Goal: Task Accomplishment & Management: Use online tool/utility

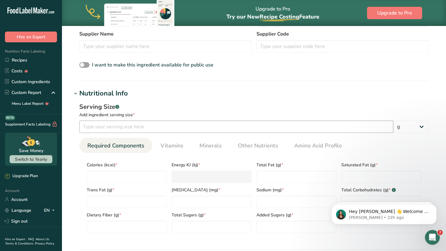
scroll to position [186, 0]
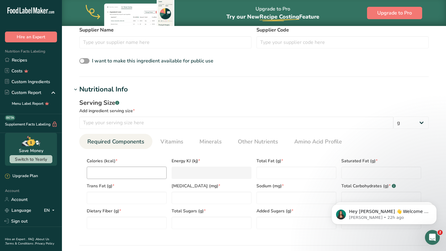
drag, startPoint x: 84, startPoint y: 157, endPoint x: 128, endPoint y: 171, distance: 45.7
click at [128, 171] on div "Calories (kcal) *" at bounding box center [126, 166] width 85 height 25
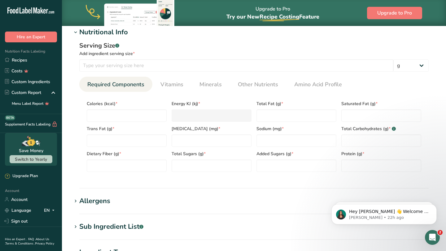
scroll to position [248, 0]
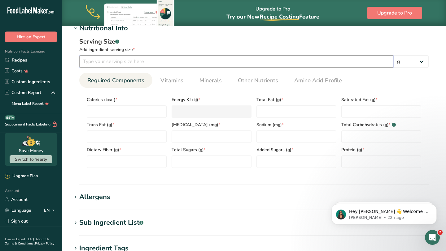
click at [148, 64] on input "number" at bounding box center [236, 61] width 314 height 12
type input "1"
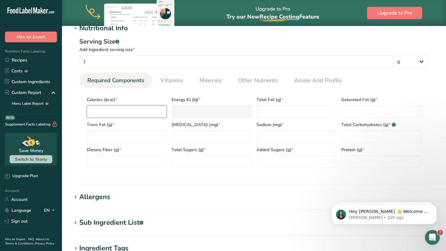
click at [133, 106] on input "number" at bounding box center [127, 112] width 80 height 12
type input "0"
type KJ "0"
type input "0"
click at [261, 109] on Fat "number" at bounding box center [296, 112] width 80 height 12
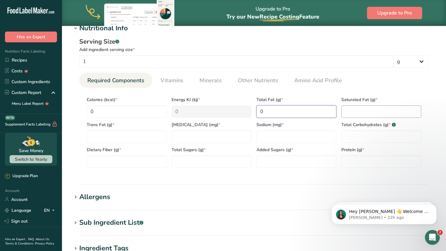
type Fat "0"
click at [346, 109] on Fat "number" at bounding box center [381, 112] width 80 height 12
type Fat "0"
click at [353, 141] on Carbohydrates "number" at bounding box center [381, 137] width 80 height 12
type Carbohydrates "0"
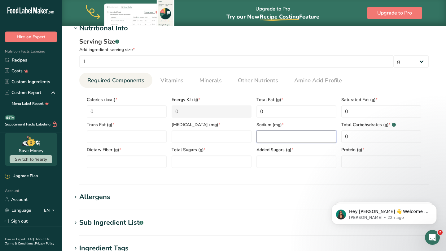
click at [312, 141] on input "number" at bounding box center [296, 137] width 80 height 12
type input "0"
click at [220, 135] on input "number" at bounding box center [211, 137] width 80 height 12
type input "0"
click at [105, 143] on Fat "number" at bounding box center [127, 137] width 80 height 12
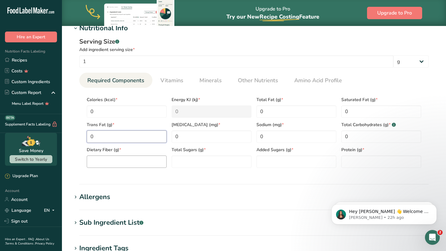
type Fat "0"
click at [113, 166] on Fiber "number" at bounding box center [127, 162] width 80 height 12
type Fiber "0"
click at [200, 163] on Sugars "number" at bounding box center [211, 162] width 80 height 12
type Sugars "0"
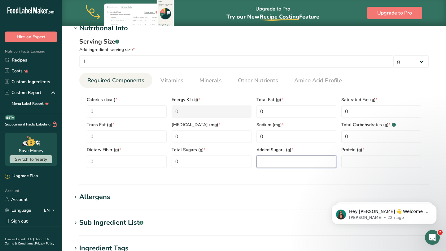
click at [283, 159] on Sugars "number" at bounding box center [296, 162] width 80 height 12
type Sugars "0"
click at [390, 161] on input "number" at bounding box center [381, 162] width 80 height 12
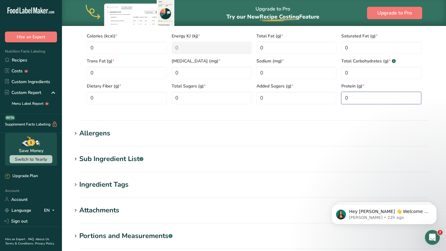
scroll to position [384, 0]
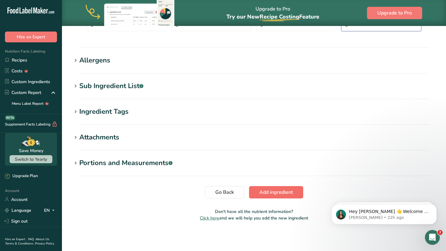
type input "0"
click at [270, 194] on span "Add ingredient" at bounding box center [276, 192] width 34 height 7
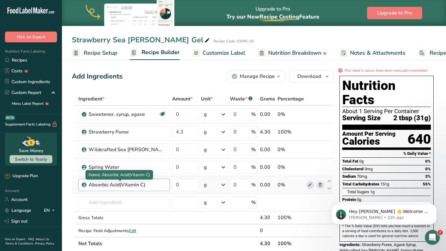
click at [148, 186] on div "Absorbic Acid(Vitamin C)" at bounding box center [127, 184] width 77 height 7
click at [145, 186] on div "Absorbic Acid(Vitamin C)" at bounding box center [127, 184] width 77 height 7
click at [311, 184] on icon at bounding box center [310, 185] width 4 height 7
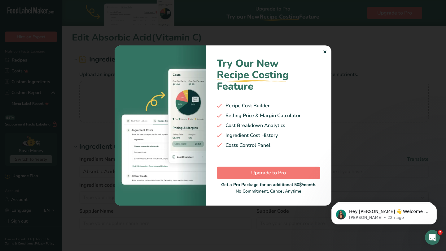
click at [322, 52] on div "Try Our New Recipe Costing .a-29{fill:none;stroke-linecap:round;stroke-width:3p…" at bounding box center [269, 126] width 126 height 160
click at [323, 52] on div "Try Our New Recipe Costing .a-29{fill:none;stroke-linecap:round;stroke-width:3p…" at bounding box center [269, 126] width 126 height 160
click at [323, 52] on div "✕" at bounding box center [325, 52] width 4 height 7
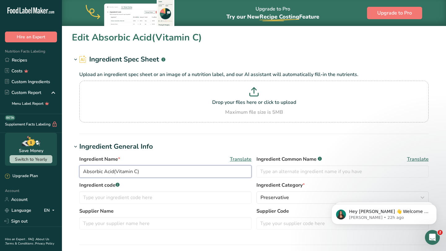
click at [144, 176] on input "Absorbic Acid(Vitamin C)" at bounding box center [165, 172] width 172 height 12
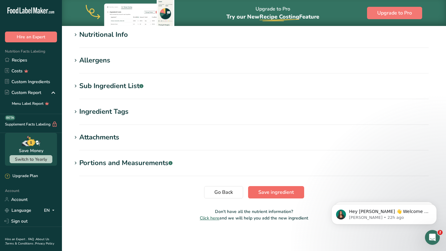
type input "Absorbic Acid"
click at [268, 193] on span "Save ingredient" at bounding box center [276, 192] width 36 height 7
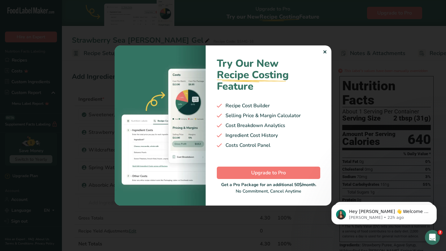
click at [326, 50] on div "✕" at bounding box center [325, 52] width 4 height 7
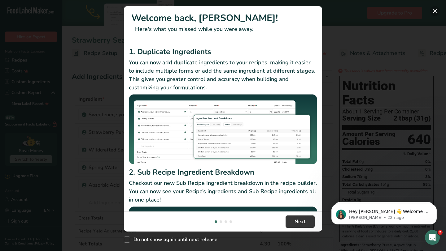
click at [439, 13] on button "New Features" at bounding box center [435, 11] width 10 height 10
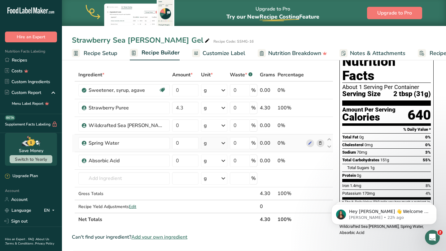
scroll to position [23, 0]
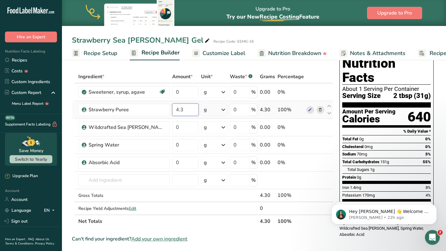
click at [180, 109] on input "4.3" at bounding box center [185, 110] width 26 height 12
type input "4"
type input "0"
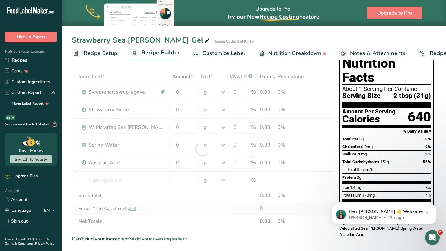
click at [305, 212] on div "Ingredient * Amount * Unit * Waste * .a-a{fill:#347362;}.b-a{fill:#fff;} Grams …" at bounding box center [202, 149] width 261 height 158
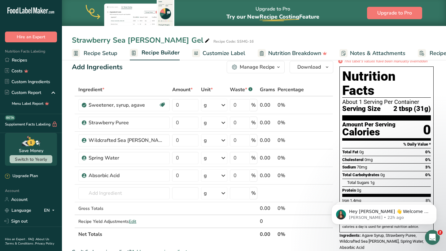
scroll to position [7, 0]
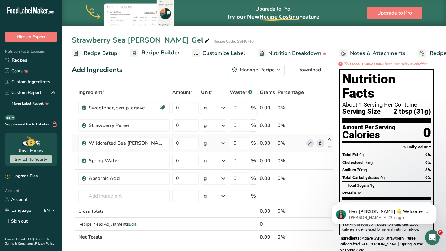
click at [327, 138] on icon at bounding box center [328, 139] width 7 height 5
click at [328, 156] on icon at bounding box center [328, 157] width 7 height 5
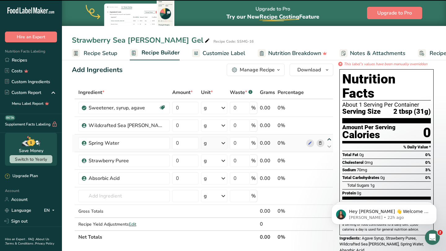
click at [331, 138] on icon at bounding box center [328, 139] width 7 height 5
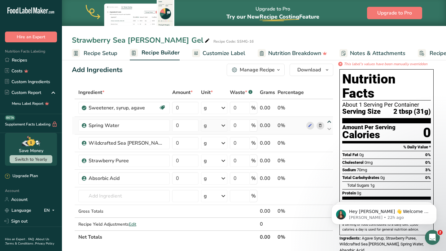
click at [328, 123] on icon at bounding box center [328, 122] width 7 height 5
click at [329, 139] on icon at bounding box center [328, 139] width 7 height 5
click at [329, 157] on icon at bounding box center [328, 157] width 7 height 5
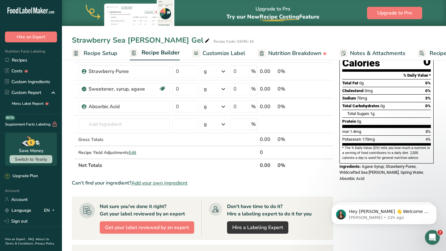
scroll to position [0, 0]
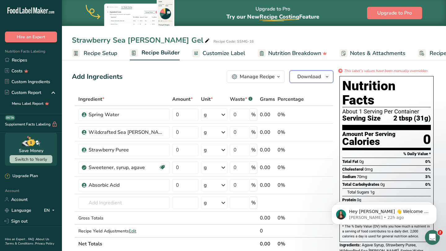
click at [300, 73] on span "Download" at bounding box center [309, 76] width 24 height 7
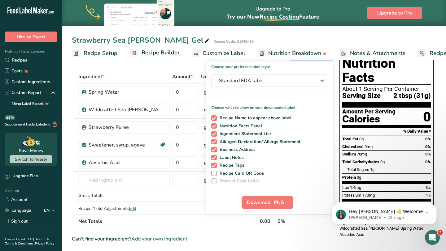
scroll to position [33, 0]
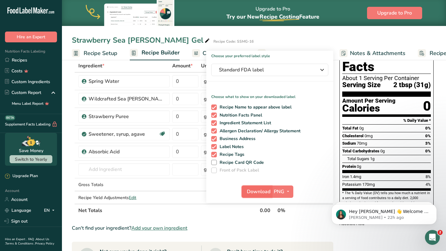
click at [269, 193] on span "Download" at bounding box center [259, 191] width 24 height 7
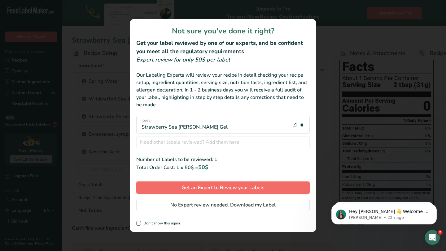
click at [258, 188] on span "Get an Expert to Review your Labels" at bounding box center [222, 187] width 83 height 7
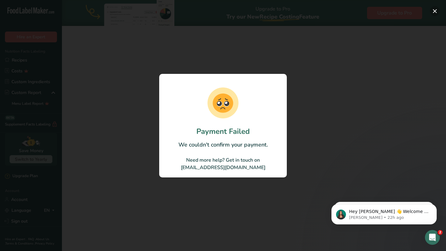
click at [432, 11] on button "button" at bounding box center [435, 11] width 10 height 10
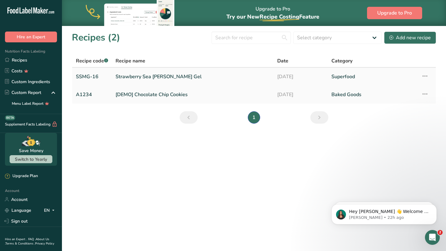
click at [158, 76] on link "Strawberry Sea [PERSON_NAME] Gel" at bounding box center [192, 76] width 154 height 13
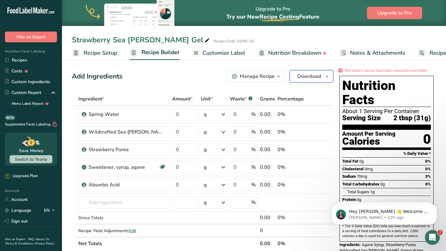
click at [312, 77] on span "Download" at bounding box center [309, 76] width 24 height 7
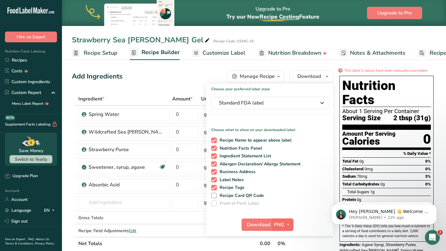
click at [276, 221] on span "PNG" at bounding box center [279, 224] width 11 height 7
click at [284, 239] on link "PNG" at bounding box center [283, 237] width 20 height 10
click at [263, 224] on span "Download" at bounding box center [259, 224] width 24 height 7
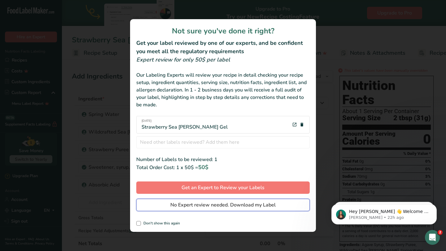
click at [256, 206] on span "No Expert review needed. Download my Label" at bounding box center [222, 205] width 105 height 7
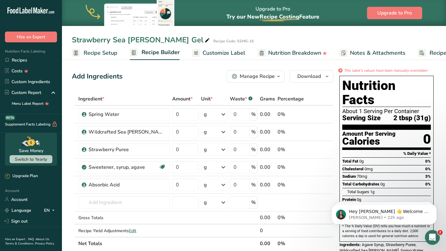
click at [281, 14] on span "Recipe Costing .a-29{fill:none;stroke-linecap:round;stroke-width:3px;}" at bounding box center [279, 16] width 40 height 7
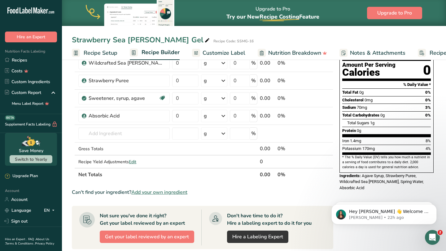
scroll to position [69, 0]
click at [369, 173] on span "Agave Syrup, Strawberry Puree, Wildcrafted Sea Moss, Spring Water, Absorbic Acid" at bounding box center [381, 181] width 84 height 17
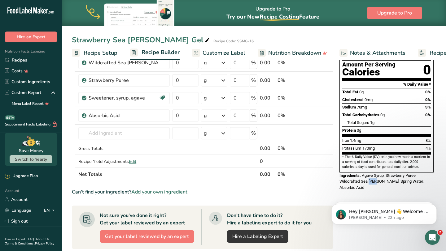
click at [369, 173] on span "Agave Syrup, Strawberry Puree, Wildcrafted Sea Moss, Spring Water, Absorbic Acid" at bounding box center [381, 181] width 84 height 17
click at [363, 173] on div "Ingredients: Agave Syrup, Strawberry Puree, Wildcrafted Sea Moss, Spring Water,…" at bounding box center [386, 182] width 94 height 18
drag, startPoint x: 363, startPoint y: 162, endPoint x: 429, endPoint y: 167, distance: 66.1
click at [423, 173] on span "Agave Syrup, Strawberry Puree, Wildcrafted Sea Moss, Spring Water, Absorbic Acid" at bounding box center [381, 181] width 84 height 17
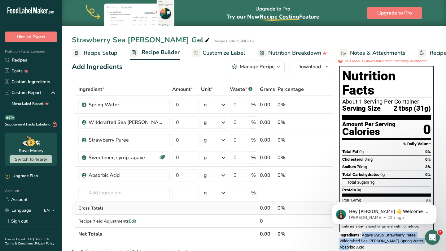
scroll to position [2, 0]
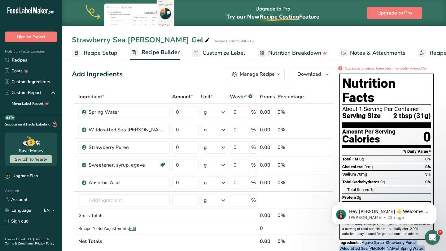
click at [252, 73] on div "Manage Recipe" at bounding box center [257, 74] width 35 height 7
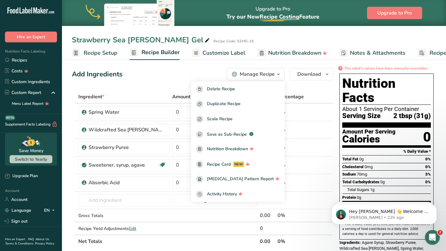
click at [299, 85] on div "Add Ingredients Manage Recipe Delete Recipe Duplicate Recipe Scale Recipe Save …" at bounding box center [204, 256] width 265 height 380
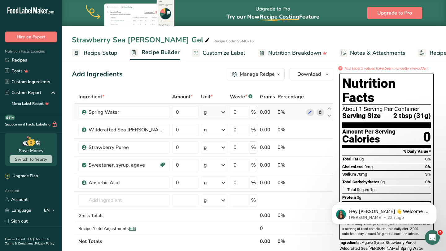
click at [320, 114] on icon at bounding box center [320, 112] width 4 height 7
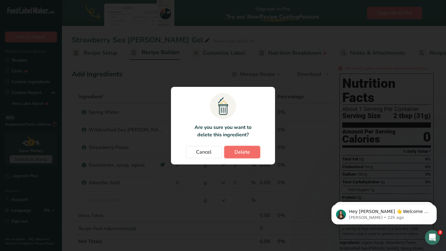
click at [240, 146] on button "Delete" at bounding box center [242, 152] width 36 height 12
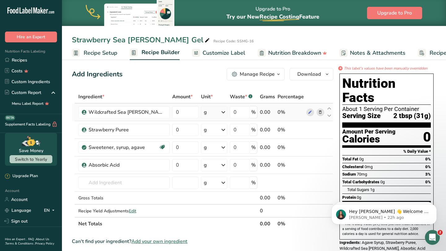
click at [318, 115] on icon at bounding box center [320, 112] width 4 height 7
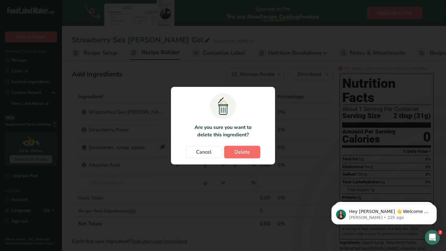
click at [243, 153] on span "Delete" at bounding box center [241, 152] width 15 height 7
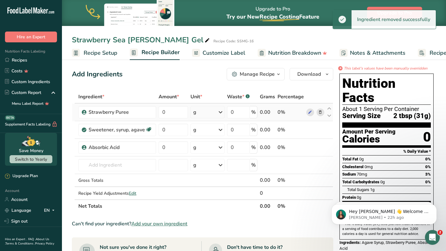
click at [320, 113] on icon at bounding box center [320, 112] width 4 height 7
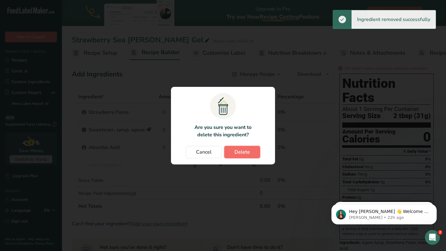
click at [252, 147] on button "Delete" at bounding box center [242, 152] width 36 height 12
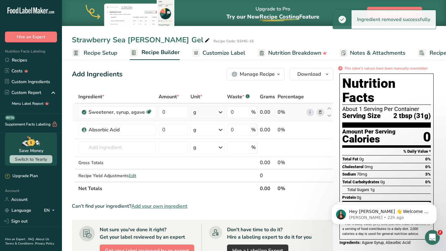
click at [319, 113] on icon at bounding box center [320, 112] width 4 height 7
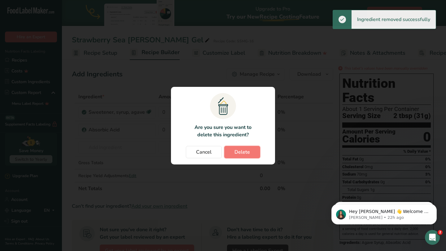
click at [234, 154] on button "Delete" at bounding box center [242, 152] width 36 height 12
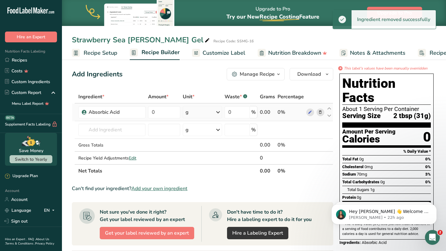
click at [319, 111] on icon at bounding box center [320, 112] width 4 height 7
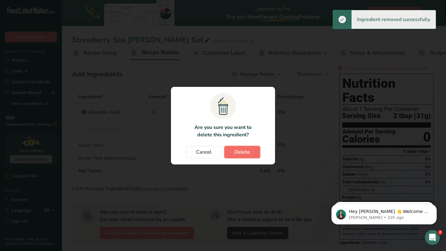
click at [251, 150] on button "Delete" at bounding box center [242, 152] width 36 height 12
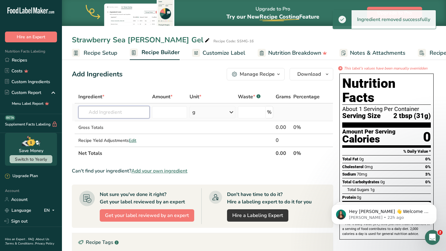
click at [130, 111] on input "text" at bounding box center [113, 112] width 71 height 12
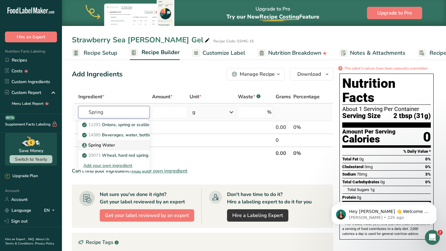
type input "Spring"
click at [116, 146] on div "Spring Water" at bounding box center [108, 145] width 51 height 7
type input "Spring Water"
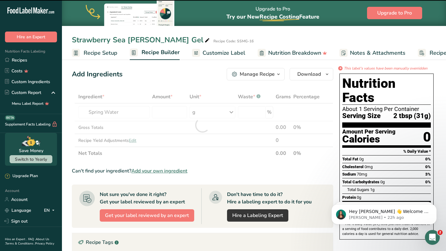
type input "0"
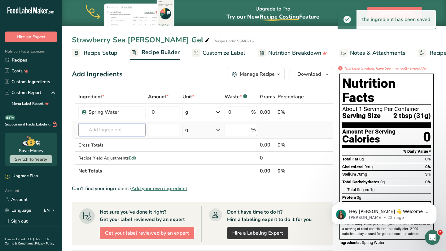
click at [129, 131] on input "text" at bounding box center [111, 130] width 67 height 12
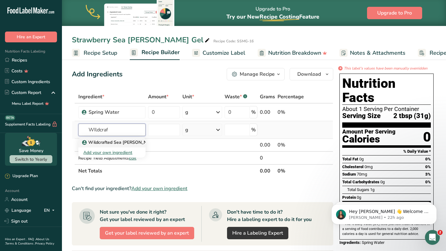
type input "WIldcraf"
click at [129, 144] on p "Wildcrafted Sea [PERSON_NAME]" at bounding box center [120, 142] width 74 height 7
type input "Wildcrafted Sea [PERSON_NAME]"
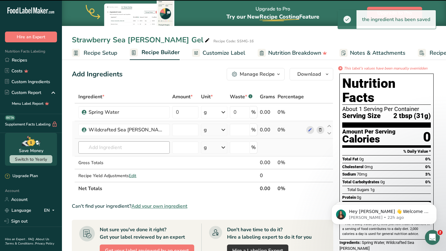
type input "0"
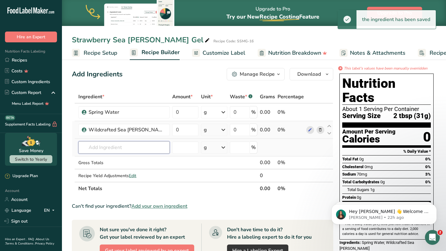
click at [126, 150] on input "text" at bounding box center [123, 147] width 91 height 12
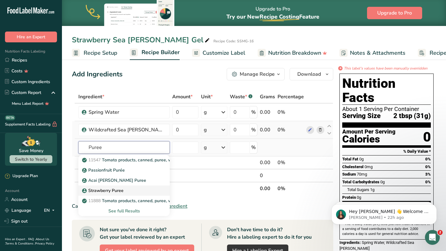
type input "Puree"
click at [128, 191] on div "Strawberry Puree" at bounding box center [119, 191] width 72 height 7
type input "Strawberry Puree"
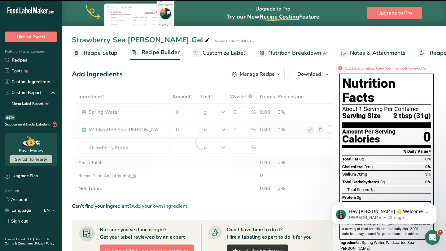
type input "0"
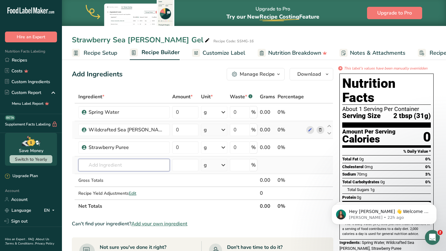
click at [126, 166] on input "text" at bounding box center [123, 165] width 91 height 12
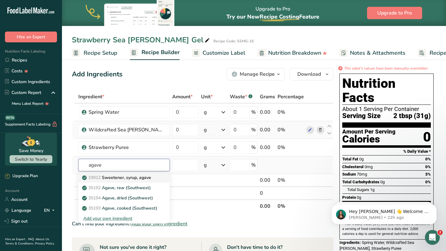
type input "agave"
click at [132, 179] on p "19912 Sweetener, syrup, agave" at bounding box center [117, 178] width 68 height 7
type input "Sweetener, syrup, agave"
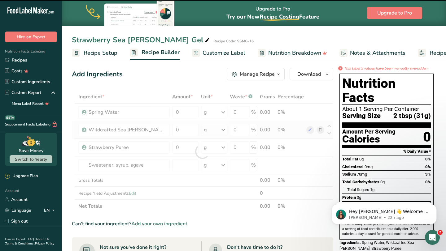
type input "0"
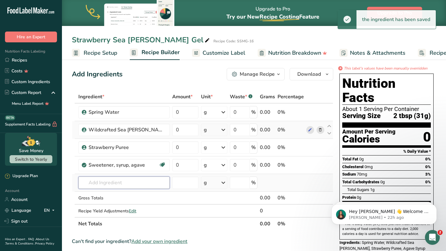
click at [132, 189] on input "text" at bounding box center [123, 183] width 91 height 12
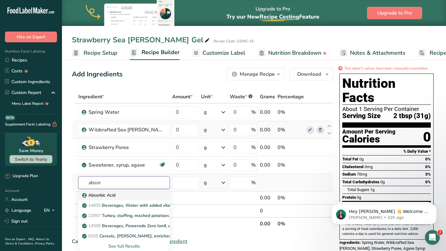
type input "absor"
click at [117, 197] on div "Absorbic Acid" at bounding box center [119, 195] width 72 height 7
type input "Absorbic Acid"
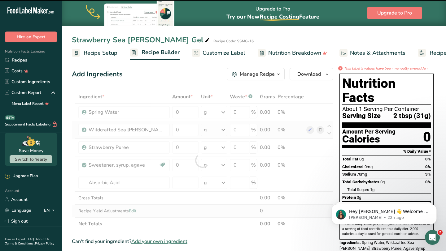
type input "0"
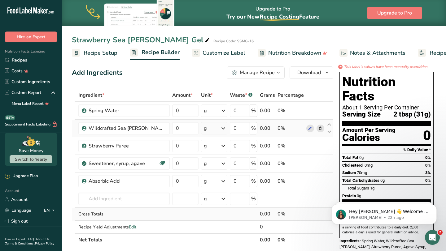
scroll to position [1, 0]
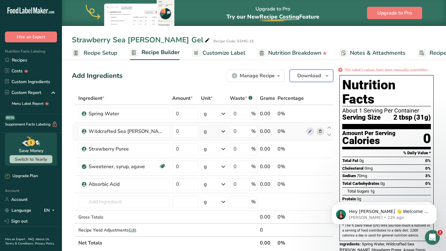
click at [306, 77] on span "Download" at bounding box center [309, 75] width 24 height 7
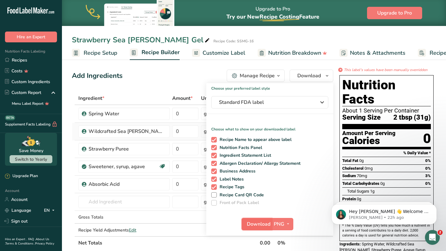
click at [262, 223] on span "Download" at bounding box center [259, 224] width 24 height 7
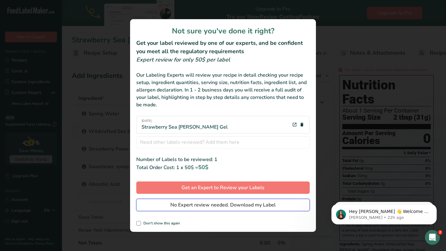
click at [257, 207] on span "No Expert review needed. Download my Label" at bounding box center [222, 205] width 105 height 7
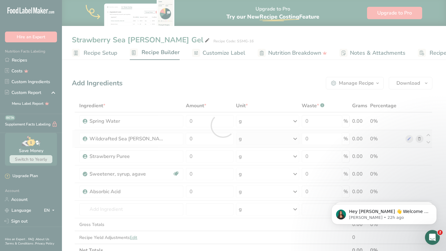
scroll to position [0, 0]
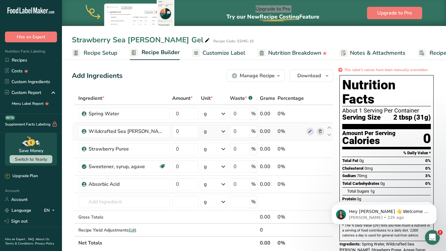
click at [310, 12] on div "Upgrade to Pro Try our New Recipe Costing .a-29{fill:none;stroke-linecap:round;…" at bounding box center [272, 13] width 93 height 26
click at [43, 62] on link "Recipes" at bounding box center [31, 60] width 62 height 11
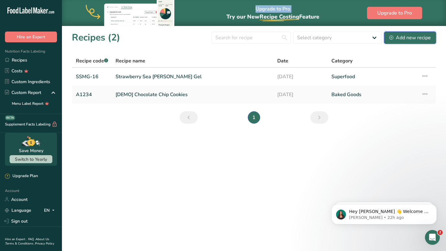
click at [392, 41] on div "Add new recipe" at bounding box center [409, 37] width 41 height 7
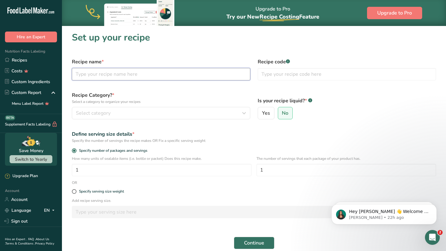
click at [204, 78] on input "text" at bounding box center [161, 74] width 178 height 12
type input "Golden Sea Moss Gel"
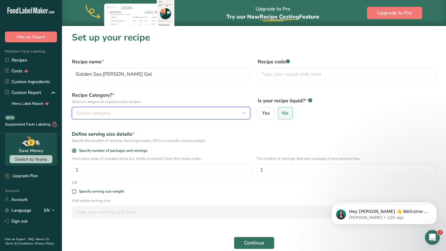
click at [228, 112] on div "Select category" at bounding box center [159, 113] width 167 height 7
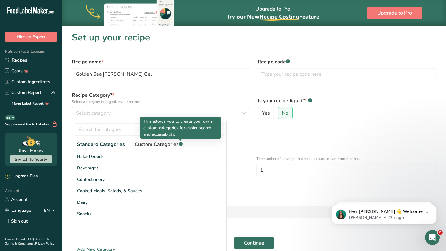
click at [172, 144] on span "Custom Categories .a-a{fill:#347362;}.b-a{fill:#fff;}" at bounding box center [159, 144] width 48 height 7
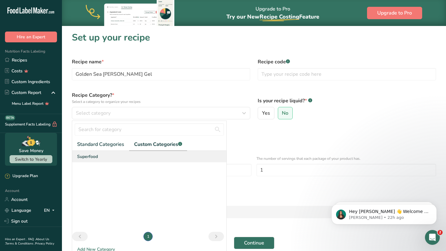
click at [121, 159] on div "Superfood" at bounding box center [149, 156] width 154 height 11
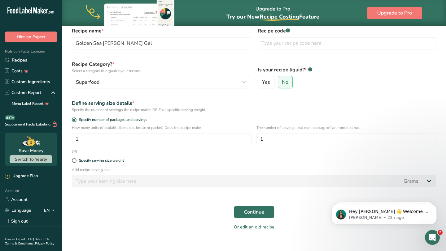
scroll to position [33, 0]
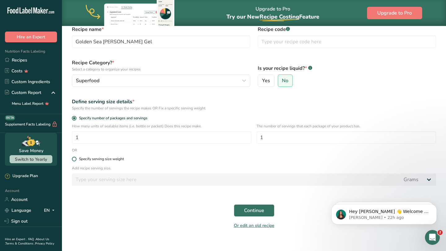
click at [75, 159] on span at bounding box center [74, 159] width 5 height 5
click at [75, 159] on input "Specify serving size weight" at bounding box center [74, 159] width 4 height 4
radio input "true"
radio input "false"
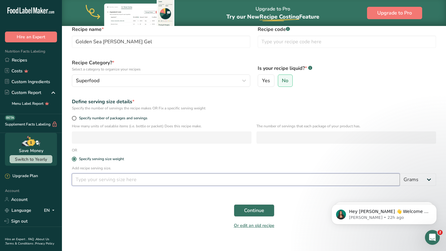
click at [102, 180] on input "number" at bounding box center [236, 180] width 328 height 12
type input "31"
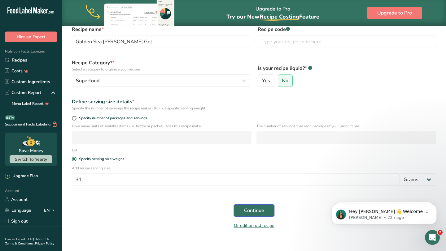
click at [256, 210] on span "Continue" at bounding box center [254, 210] width 20 height 7
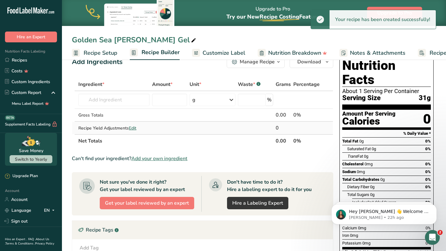
scroll to position [17, 0]
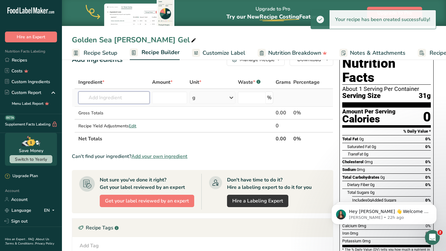
click at [120, 100] on input "text" at bounding box center [113, 98] width 71 height 12
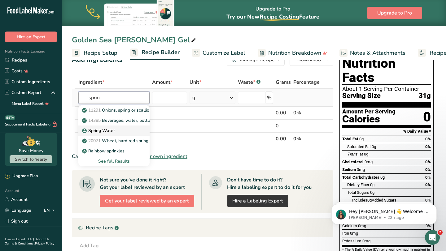
type input "sprin"
click at [128, 130] on div "Spring Water" at bounding box center [108, 131] width 51 height 7
type input "Spring Water"
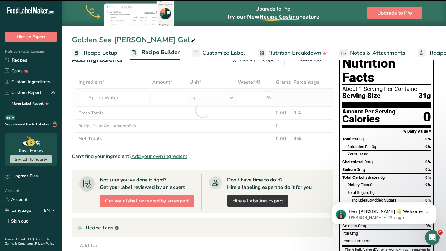
type input "0"
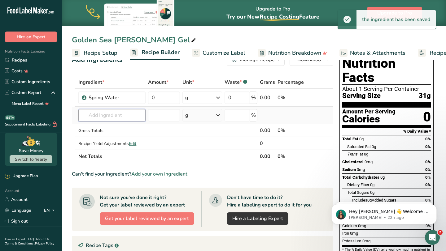
click at [120, 118] on input "text" at bounding box center [111, 115] width 67 height 12
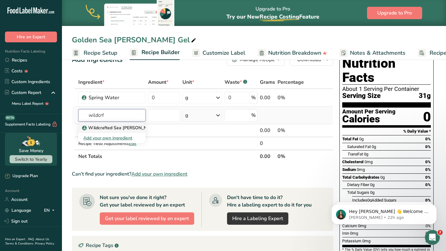
type input "wildcrf"
click at [120, 127] on p "Wildcrafted Sea [PERSON_NAME]" at bounding box center [120, 128] width 74 height 7
type input "Wildcrafted Sea [PERSON_NAME]"
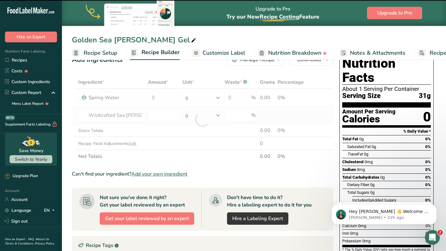
type input "0"
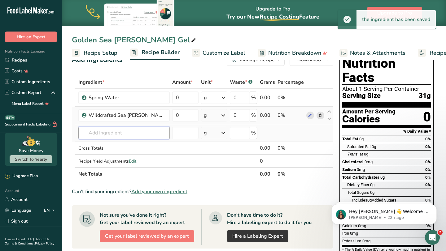
click at [118, 133] on input "text" at bounding box center [123, 133] width 91 height 12
